Goal: Obtain resource: Download file/media

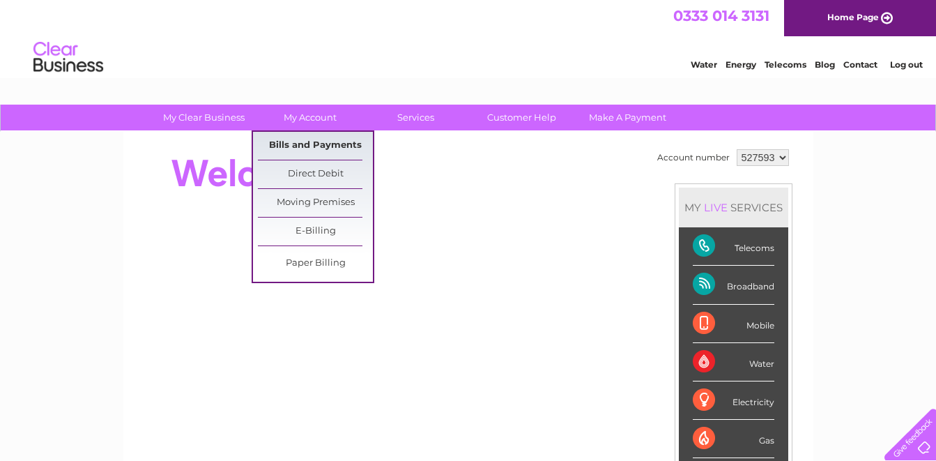
click at [309, 141] on link "Bills and Payments" at bounding box center [315, 146] width 115 height 28
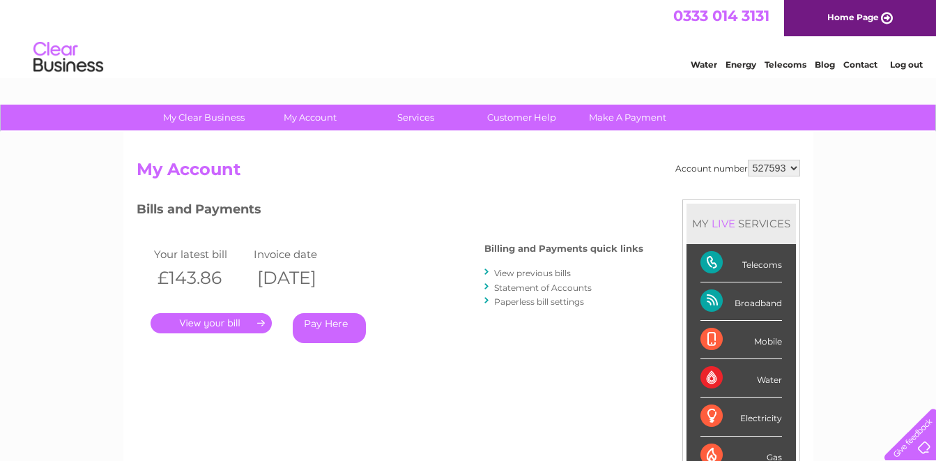
click at [247, 323] on link "." at bounding box center [210, 323] width 121 height 20
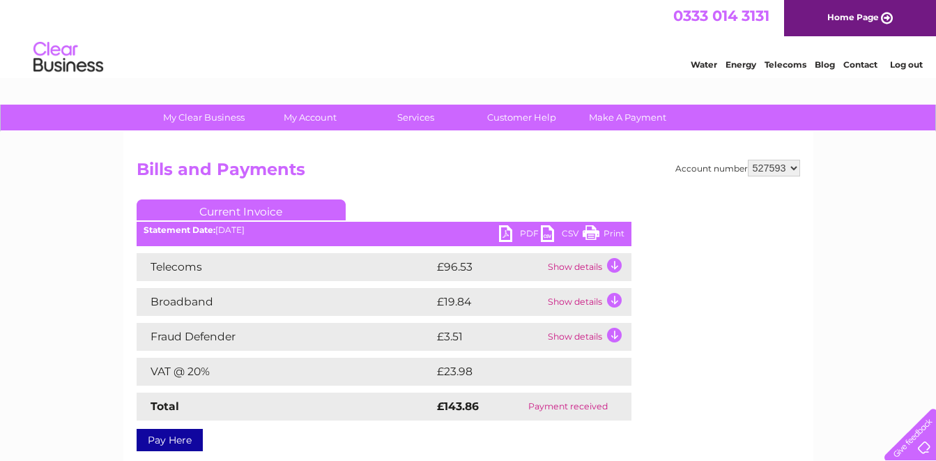
click at [524, 235] on link "PDF" at bounding box center [520, 235] width 42 height 20
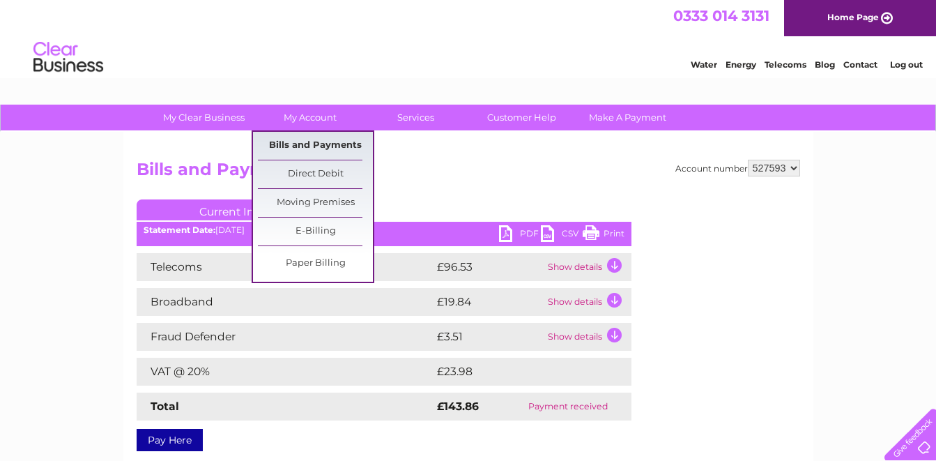
click at [310, 141] on link "Bills and Payments" at bounding box center [315, 146] width 115 height 28
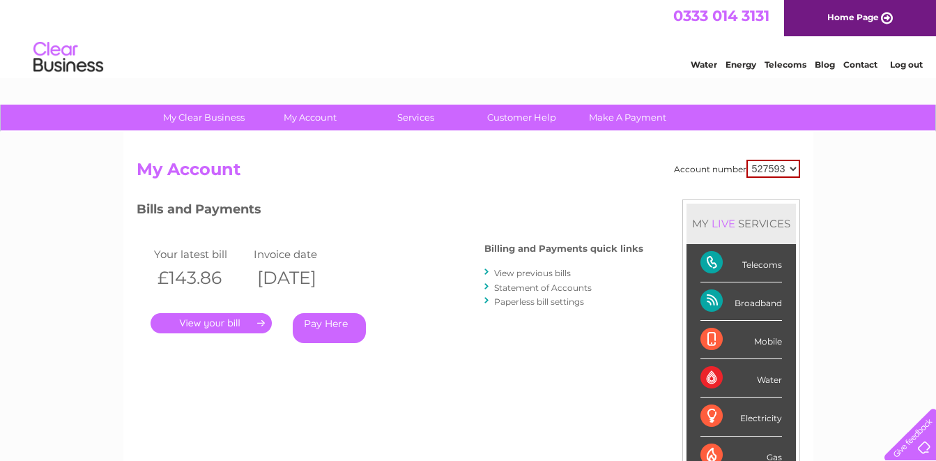
click at [526, 275] on link "View previous bills" at bounding box center [532, 273] width 77 height 10
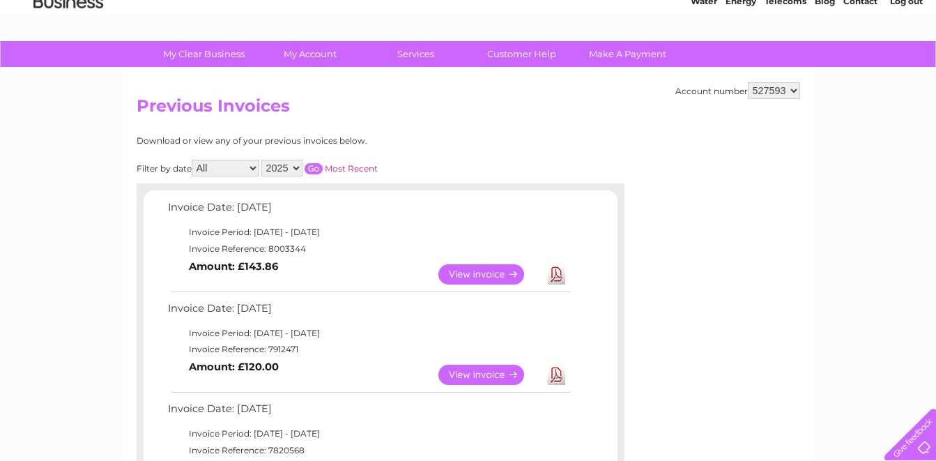
scroll to position [87, 0]
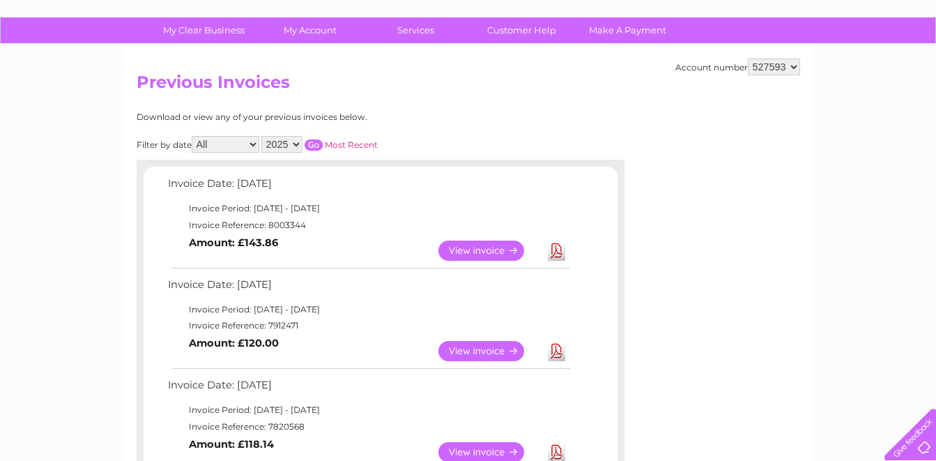
click at [502, 350] on link "View" at bounding box center [489, 351] width 102 height 20
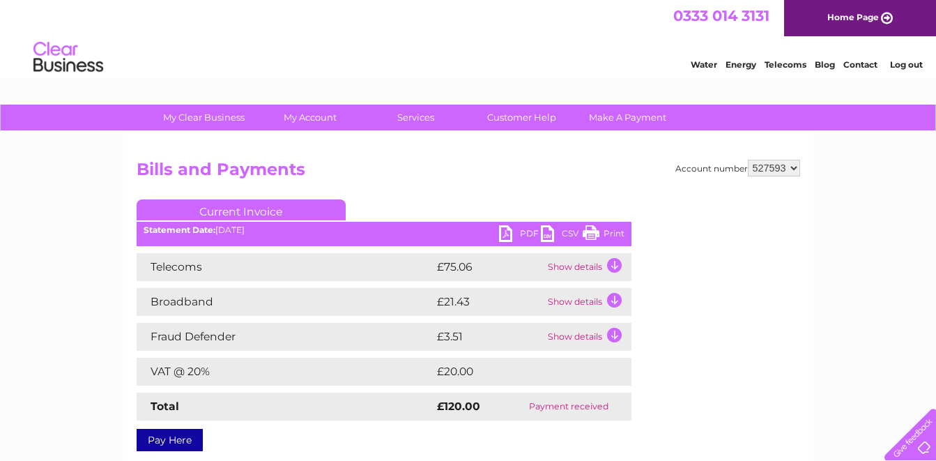
click at [525, 233] on link "PDF" at bounding box center [520, 235] width 42 height 20
click at [901, 64] on link "Log out" at bounding box center [906, 64] width 33 height 10
